Goal: Information Seeking & Learning: Learn about a topic

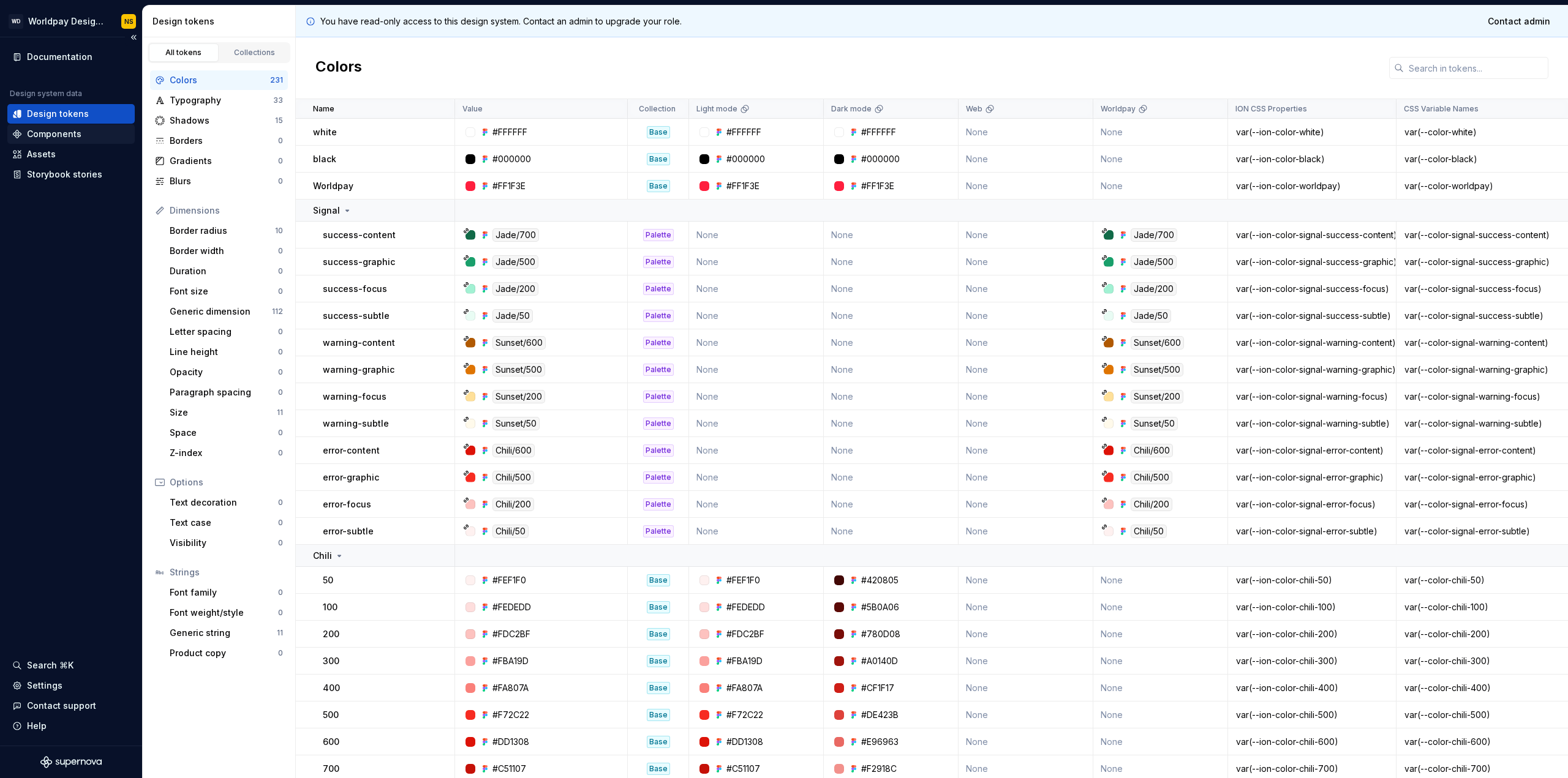
click at [42, 133] on div "Components" at bounding box center [54, 134] width 54 height 12
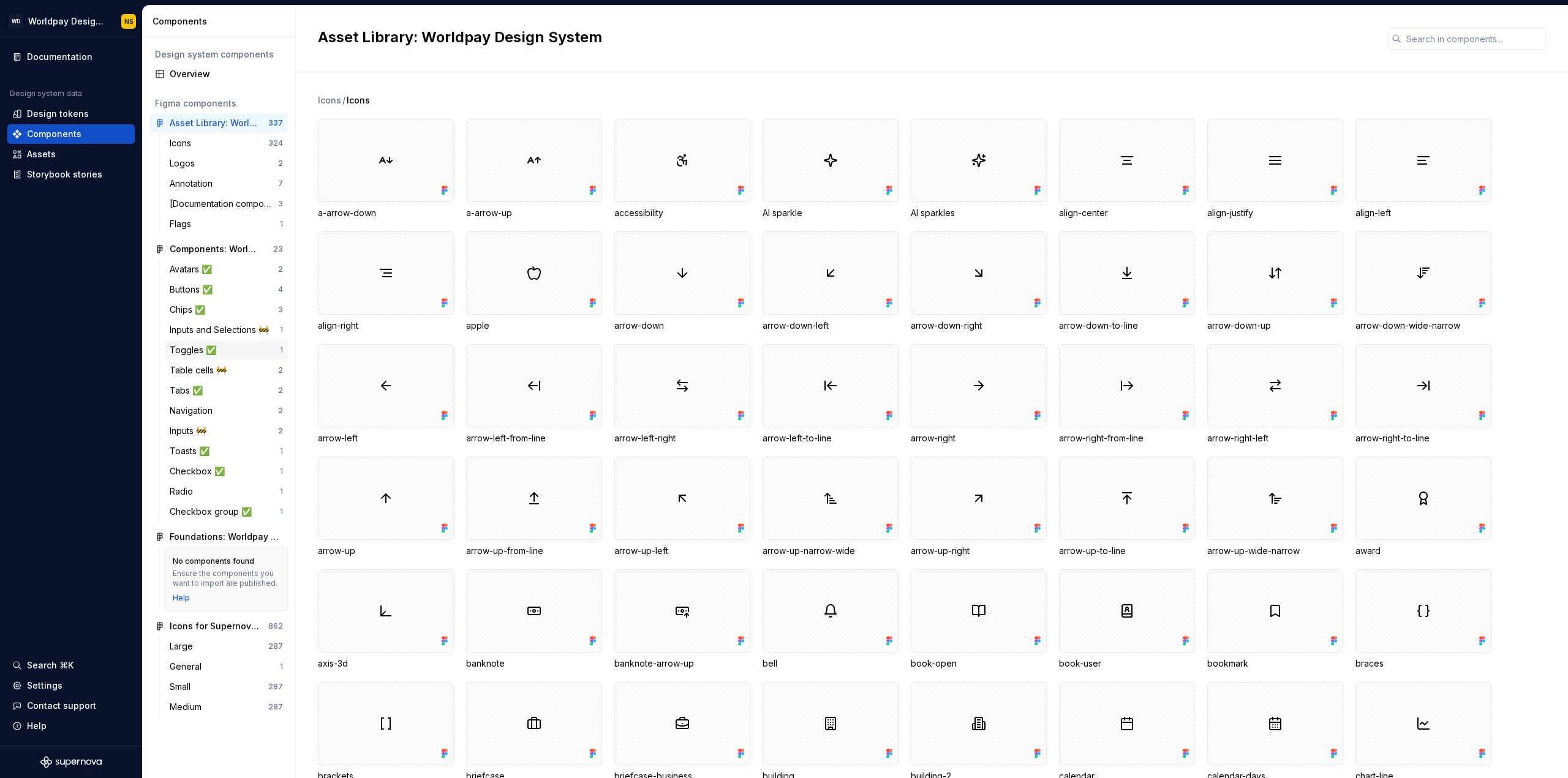
click at [183, 347] on div "Toggles ✅" at bounding box center [195, 350] width 51 height 12
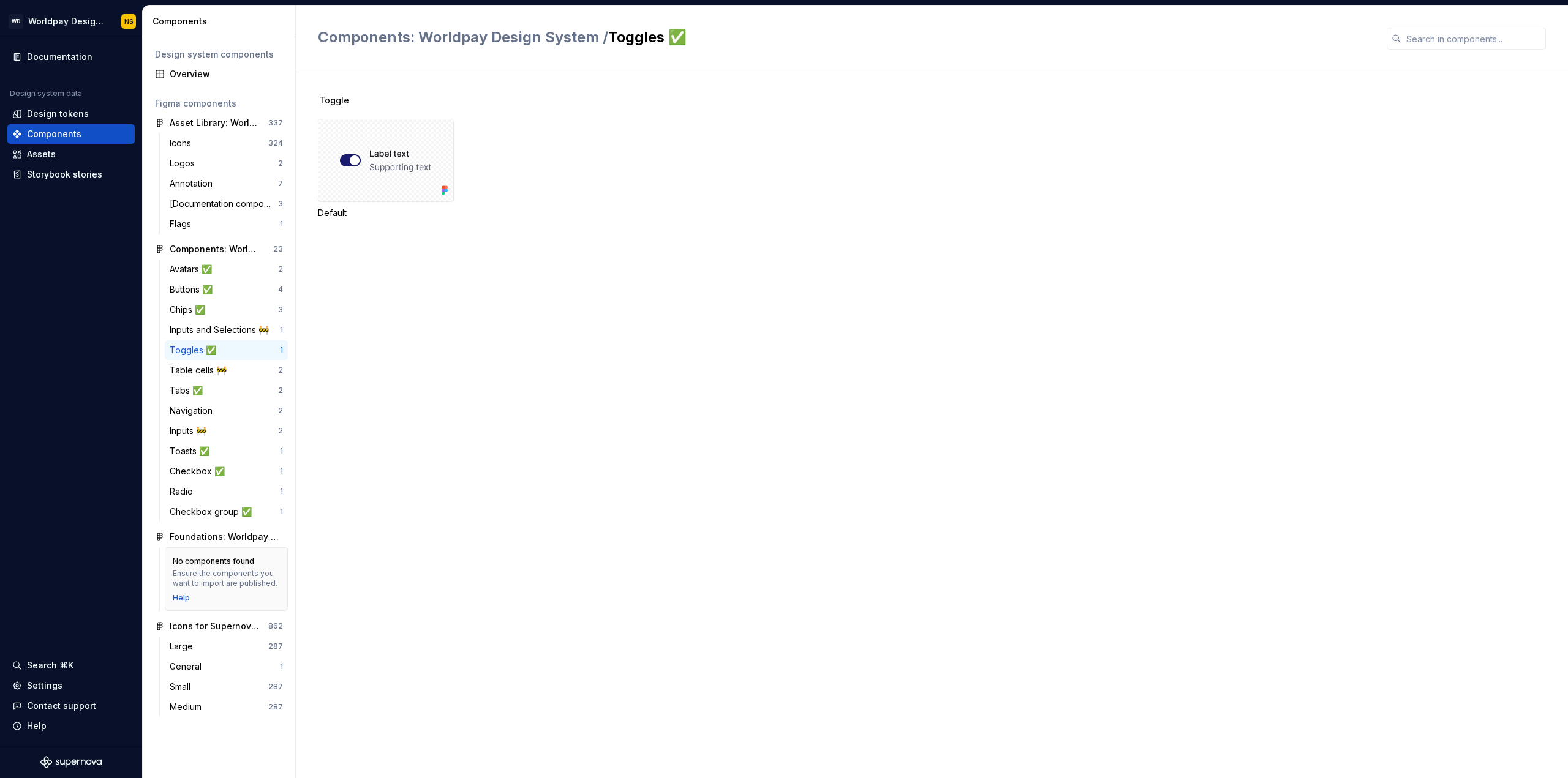
drag, startPoint x: 358, startPoint y: 160, endPoint x: 161, endPoint y: 299, distance: 241.1
drag, startPoint x: 161, startPoint y: 299, endPoint x: 123, endPoint y: 297, distance: 38.1
click at [123, 297] on div "Documentation Design system data Design tokens Components Assets Storybook stor…" at bounding box center [71, 391] width 142 height 709
